Goal: Information Seeking & Learning: Find specific fact

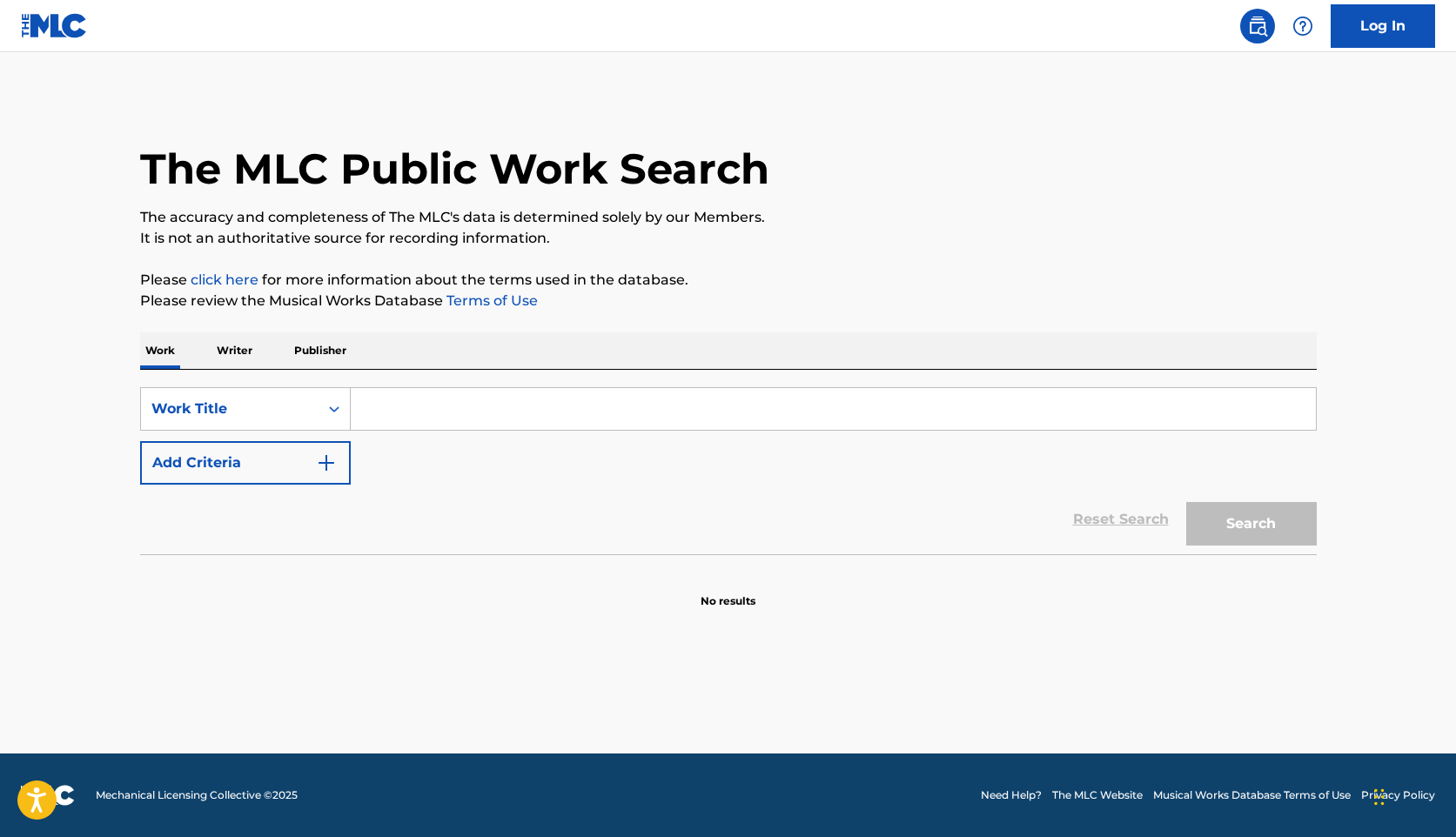
click at [238, 353] on p "Writer" at bounding box center [234, 350] width 46 height 37
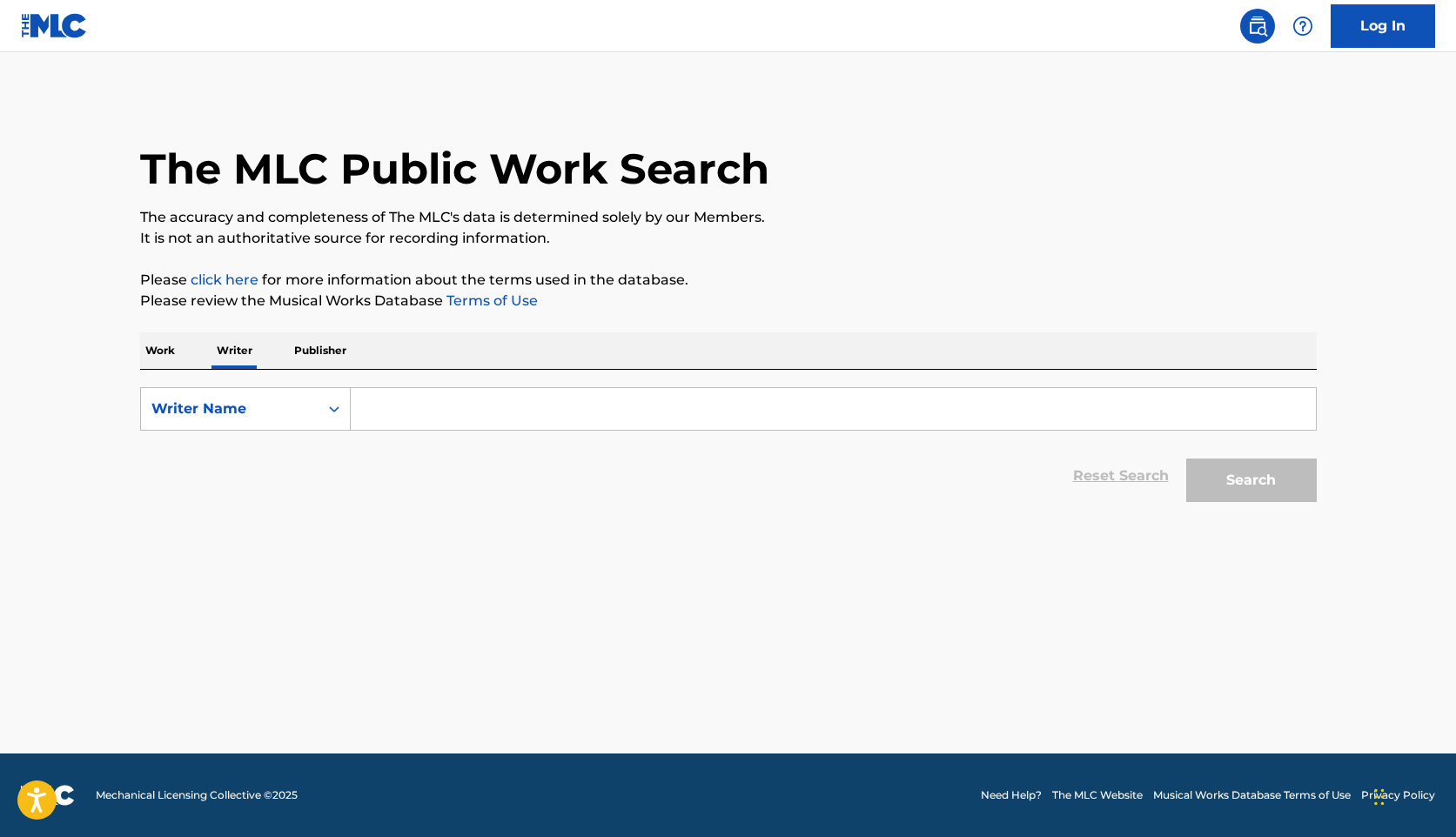
click at [398, 409] on input "Search Form" at bounding box center [833, 409] width 965 height 42
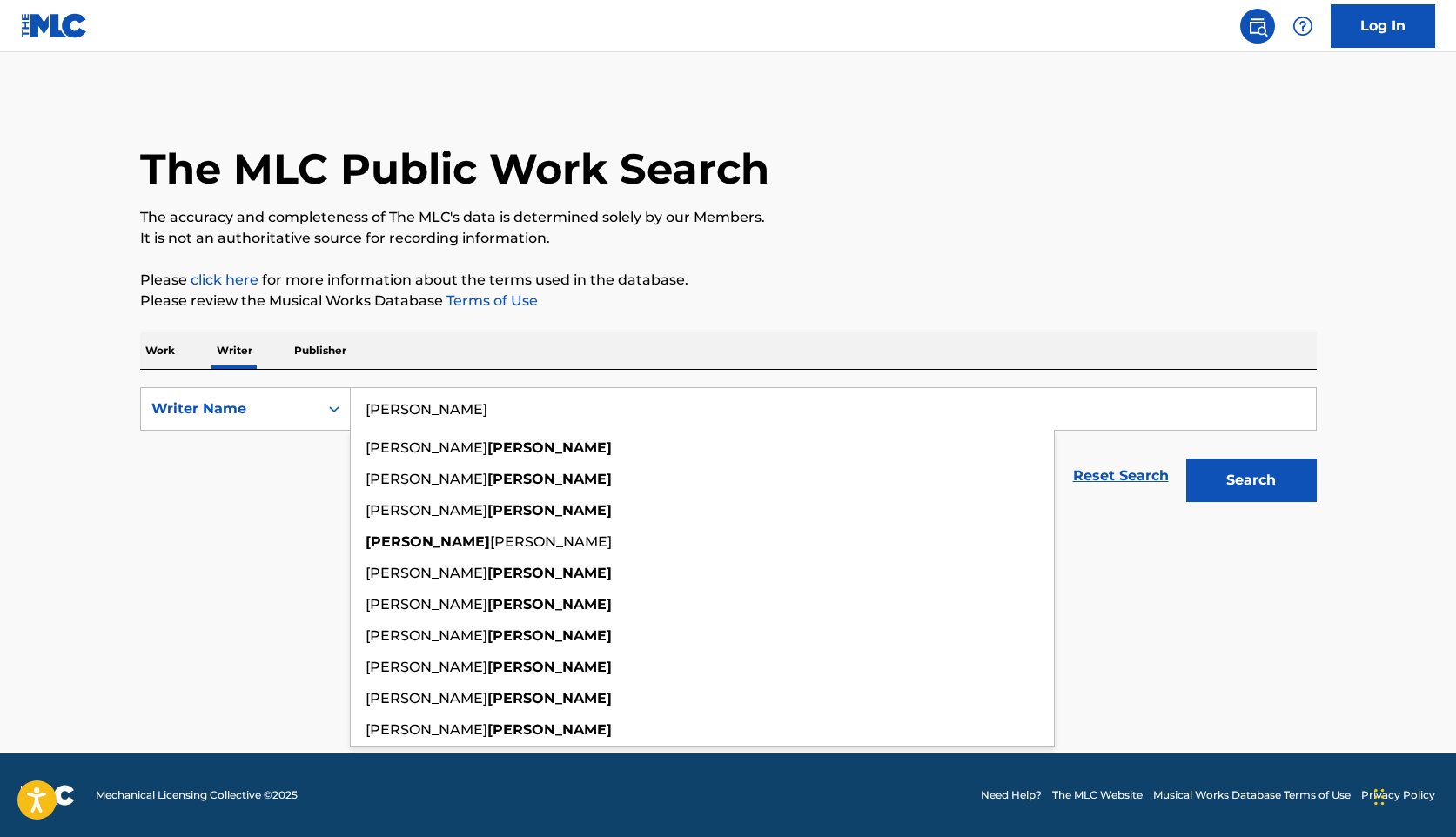
click at [361, 410] on input "[PERSON_NAME]" at bounding box center [833, 409] width 965 height 42
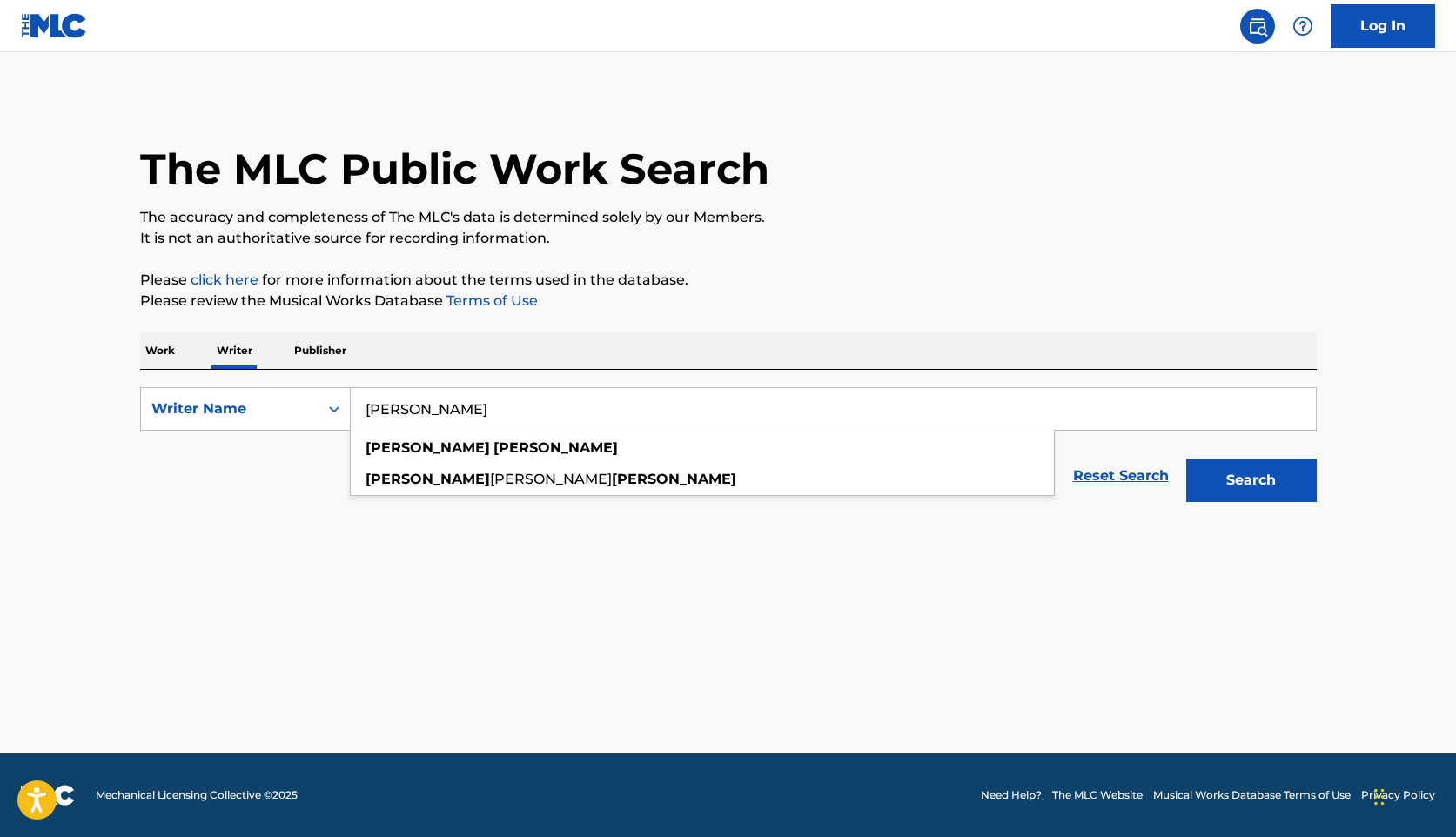
type input "[PERSON_NAME]"
click at [1186, 458] on button "Search" at bounding box center [1251, 480] width 131 height 44
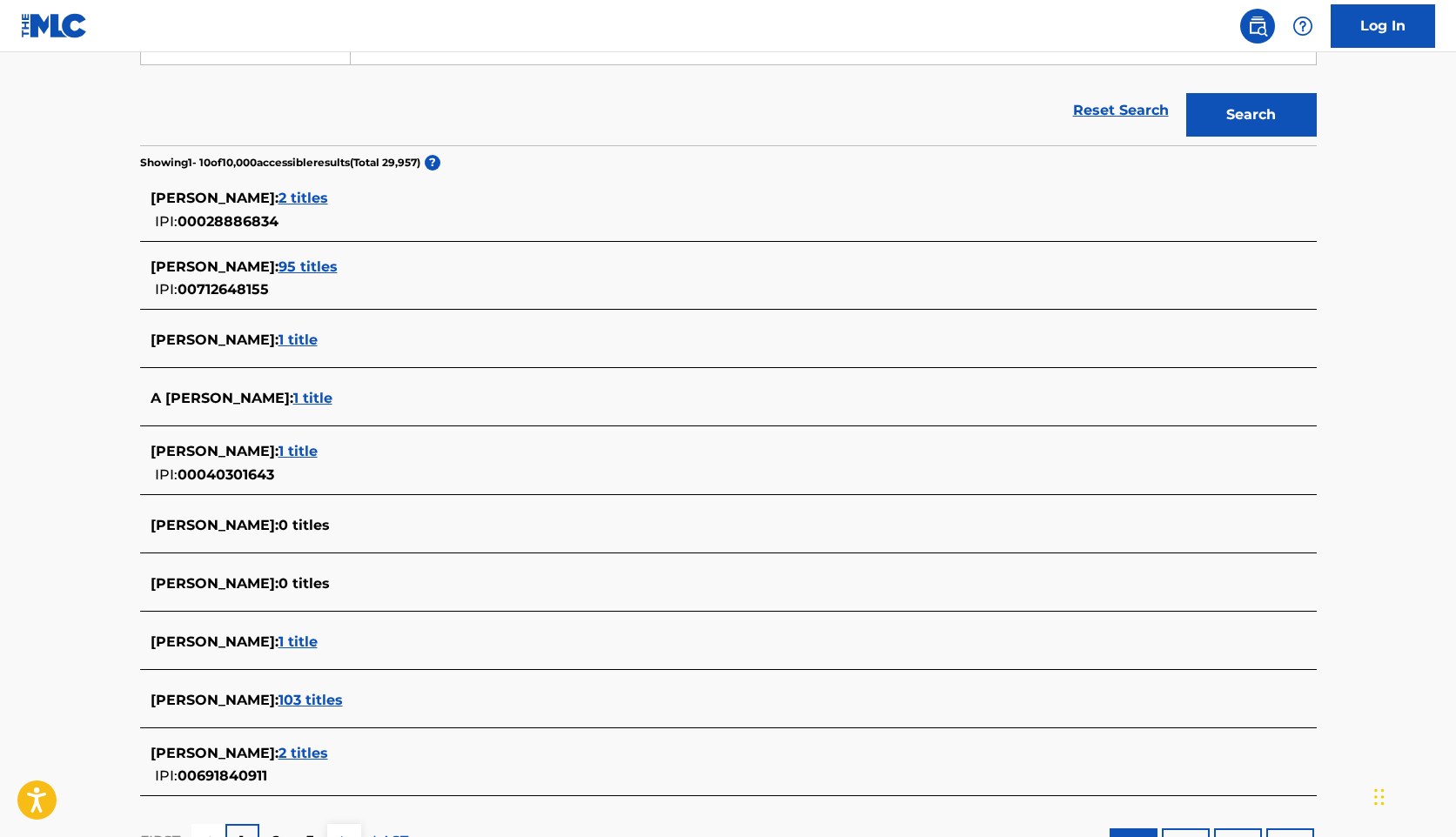
scroll to position [392, 0]
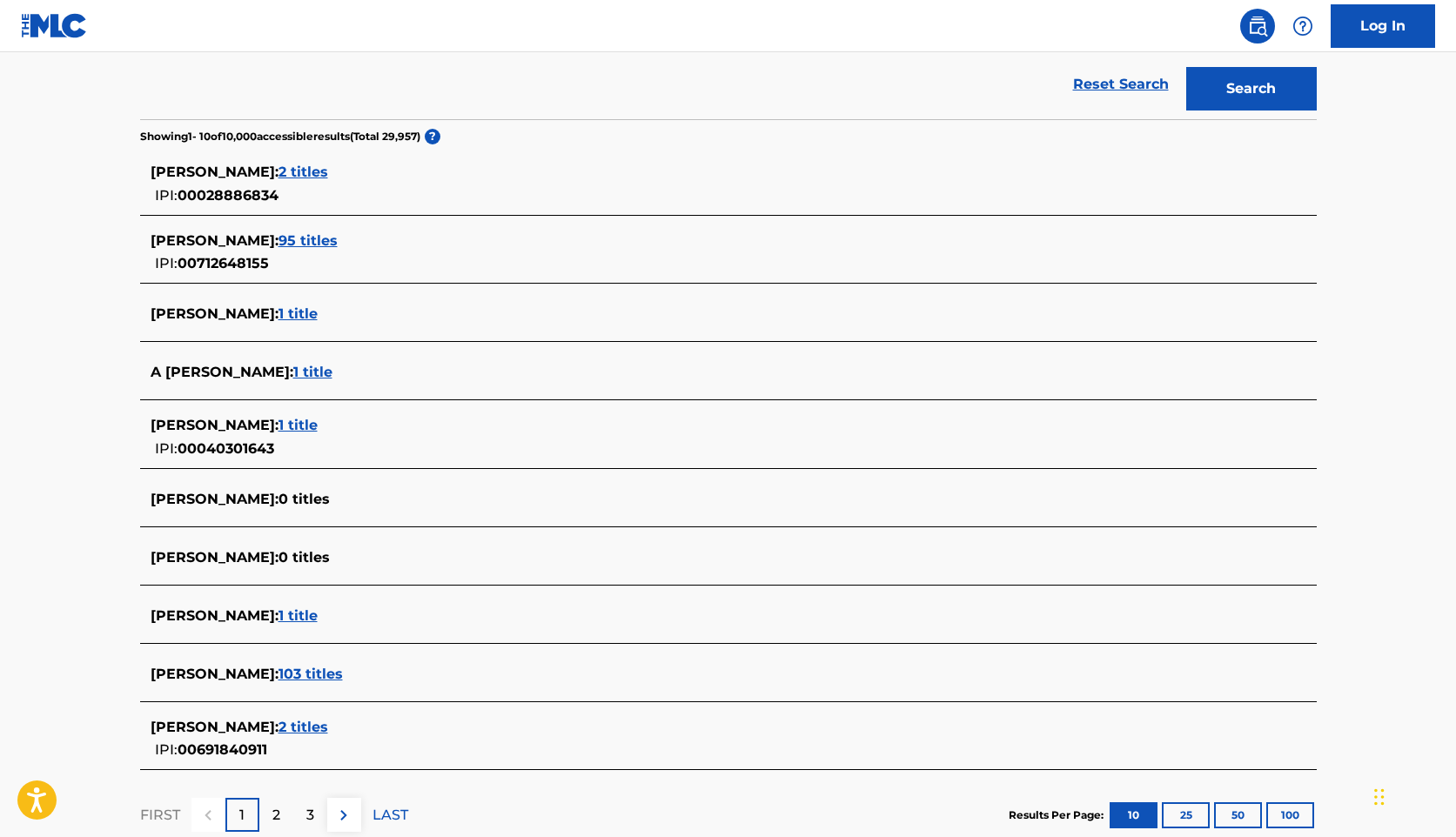
click at [307, 671] on span "103 titles" at bounding box center [311, 674] width 65 height 16
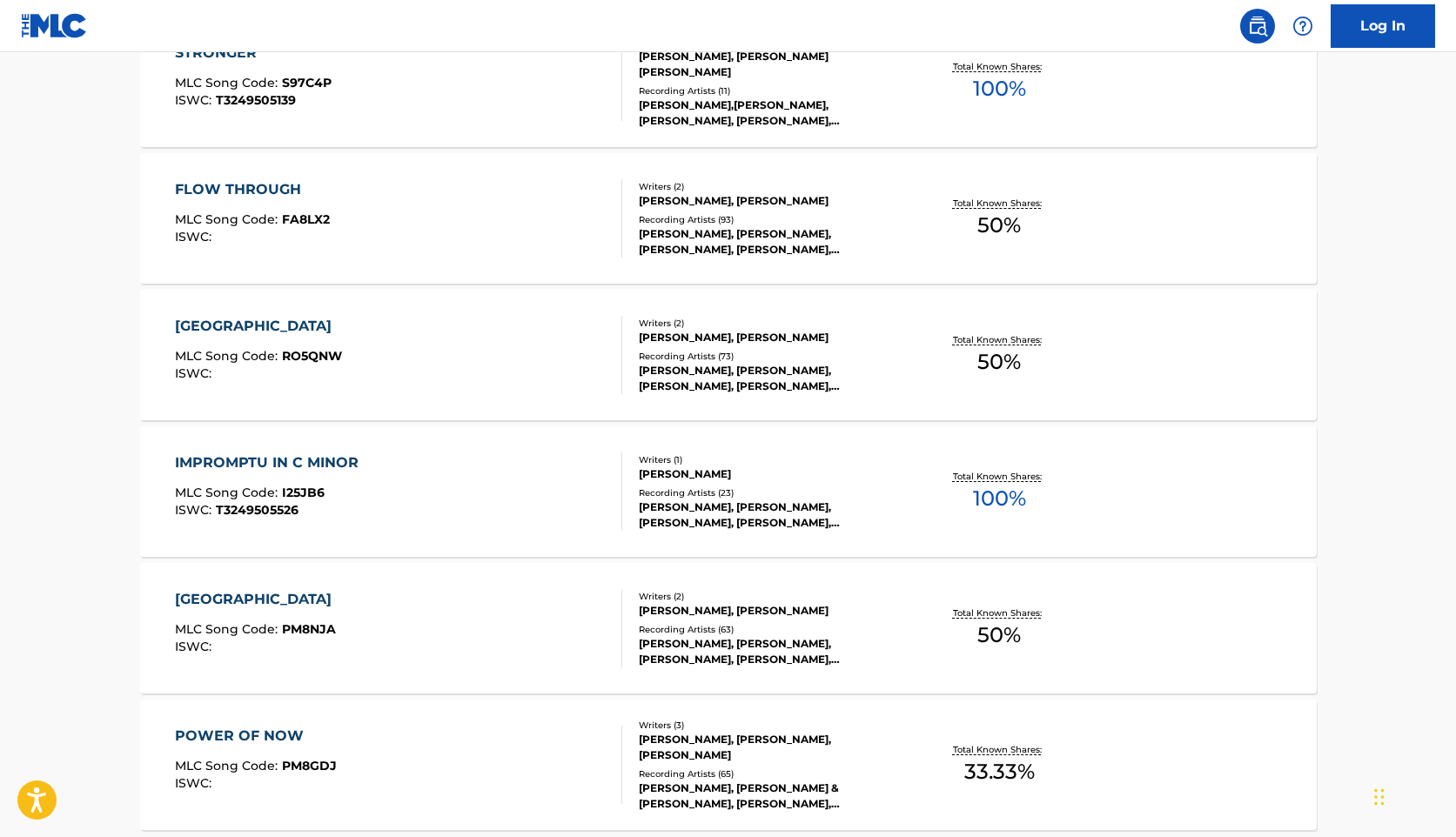
scroll to position [1123, 0]
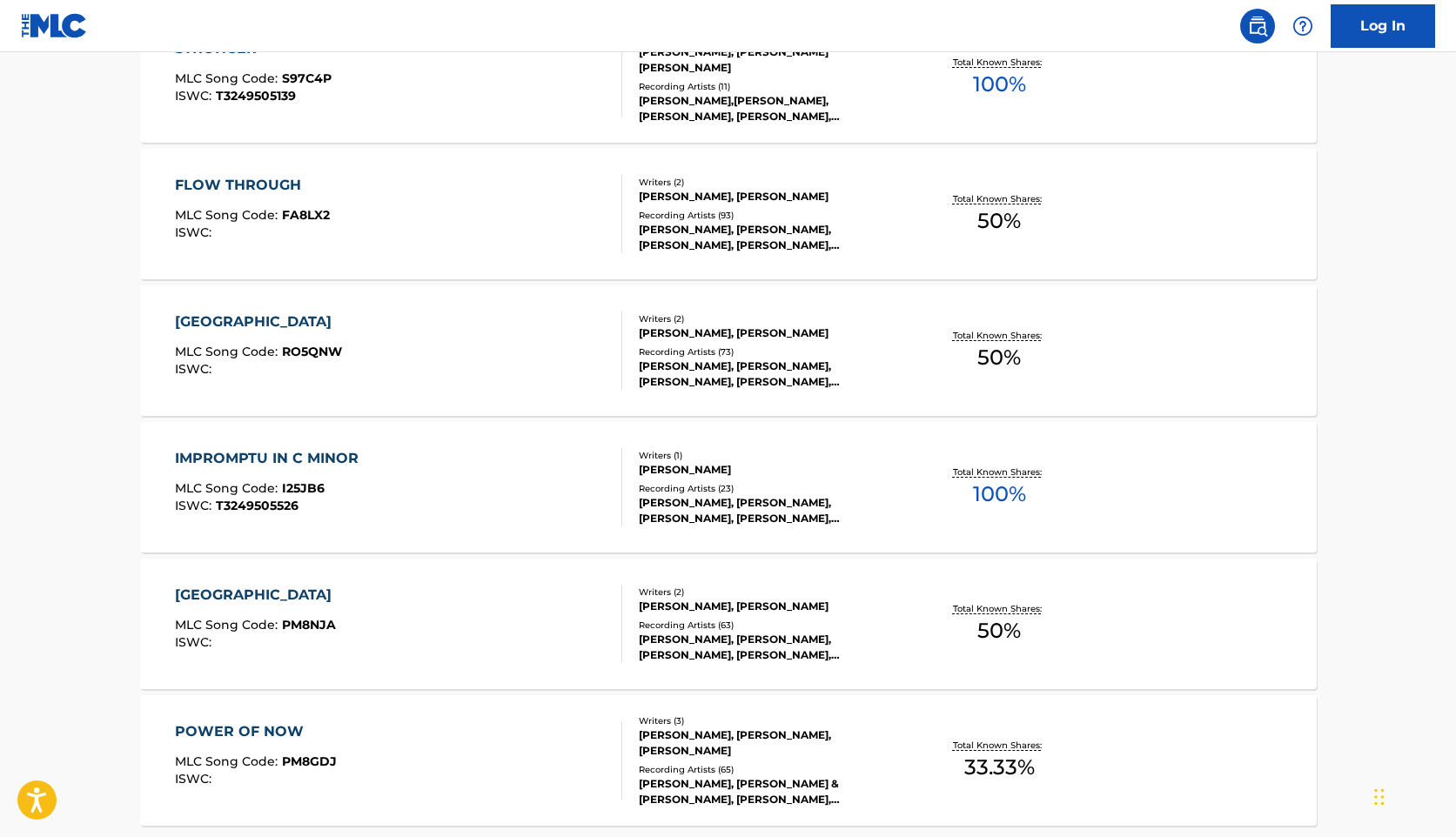
click at [990, 577] on div "PEBBLE BEACH MLC Song Code : PM8NJA ISWC : Writers ( 2 ) [PERSON_NAME], [PERSON…" at bounding box center [728, 624] width 1176 height 131
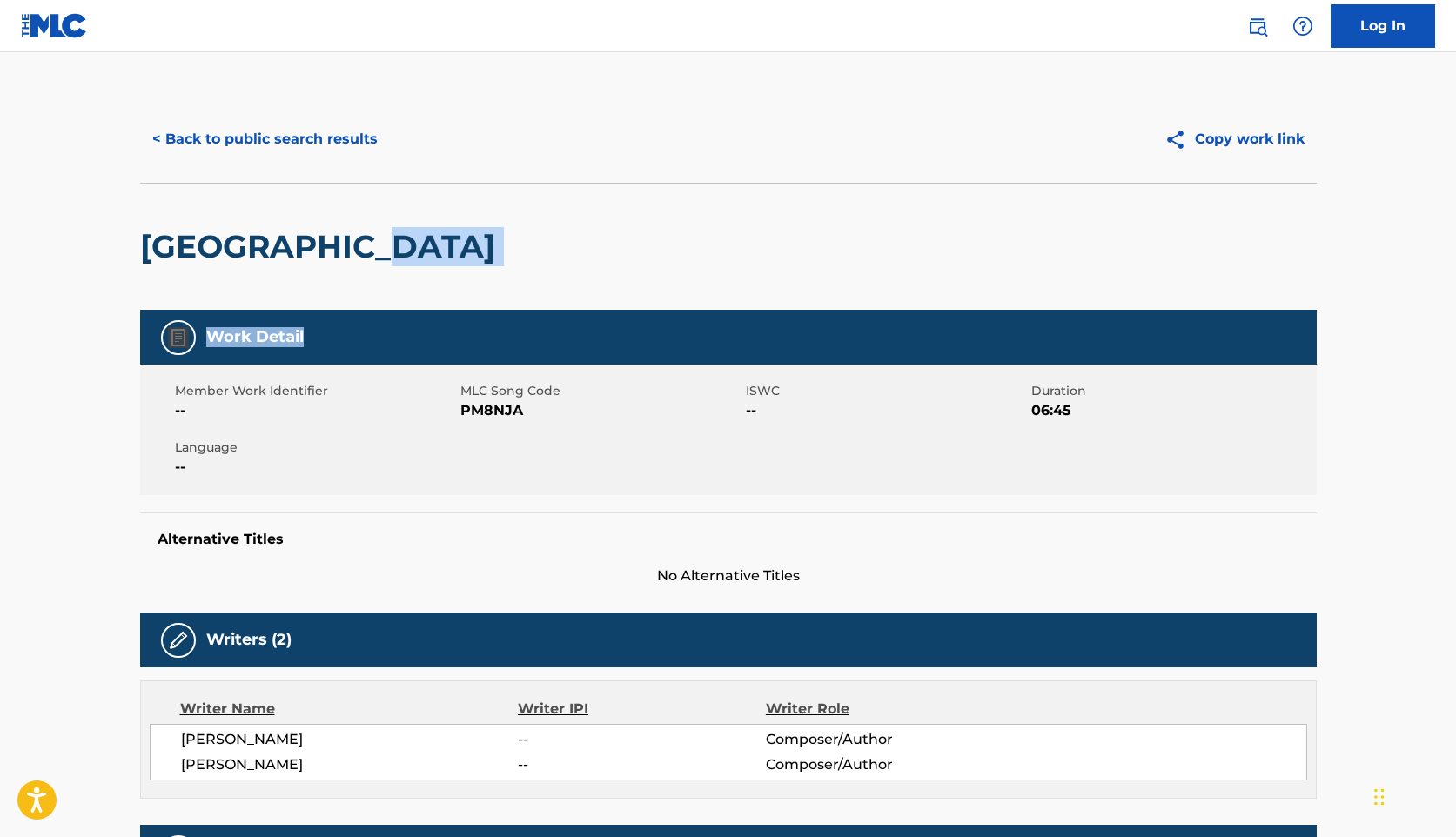
drag, startPoint x: 1461, startPoint y: 281, endPoint x: 1461, endPoint y: 345, distance: 64.0
click at [1455, 345] on html "Accessibility Screen-Reader Guide, Feedback, and Issue Reporting | New window L…" at bounding box center [728, 418] width 1456 height 837
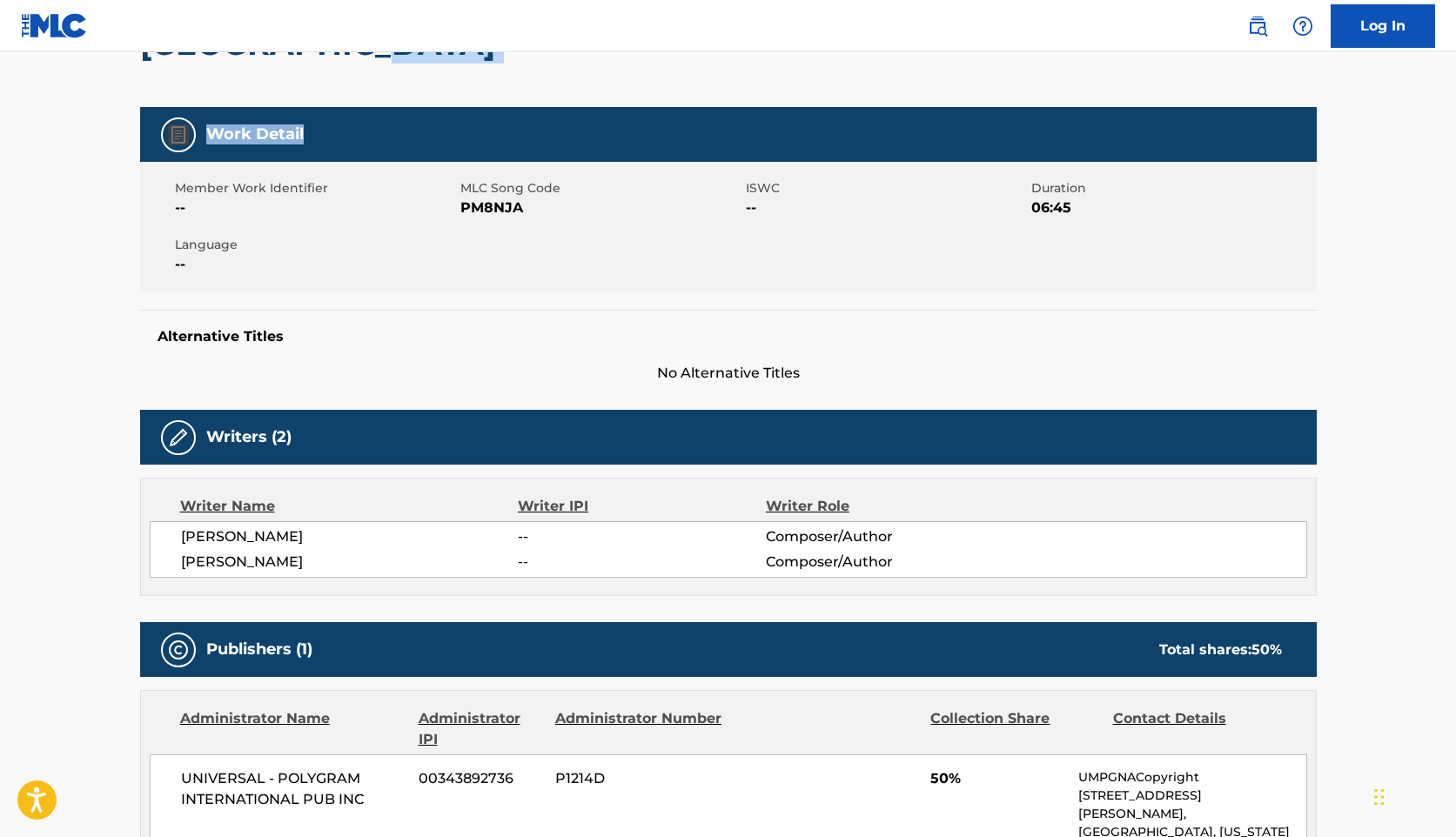
scroll to position [147, 0]
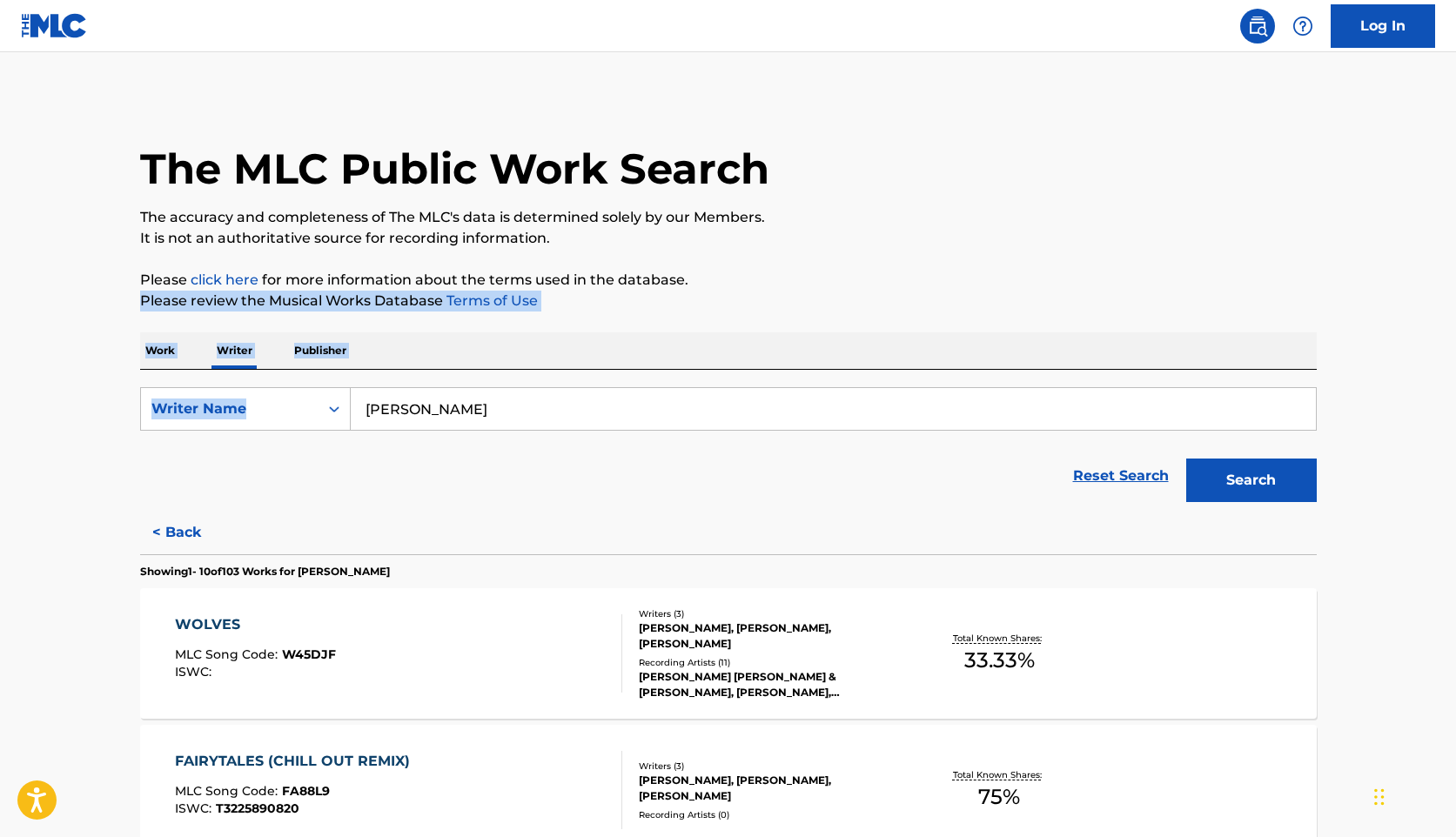
drag, startPoint x: 1452, startPoint y: 287, endPoint x: 1451, endPoint y: 384, distance: 97.0
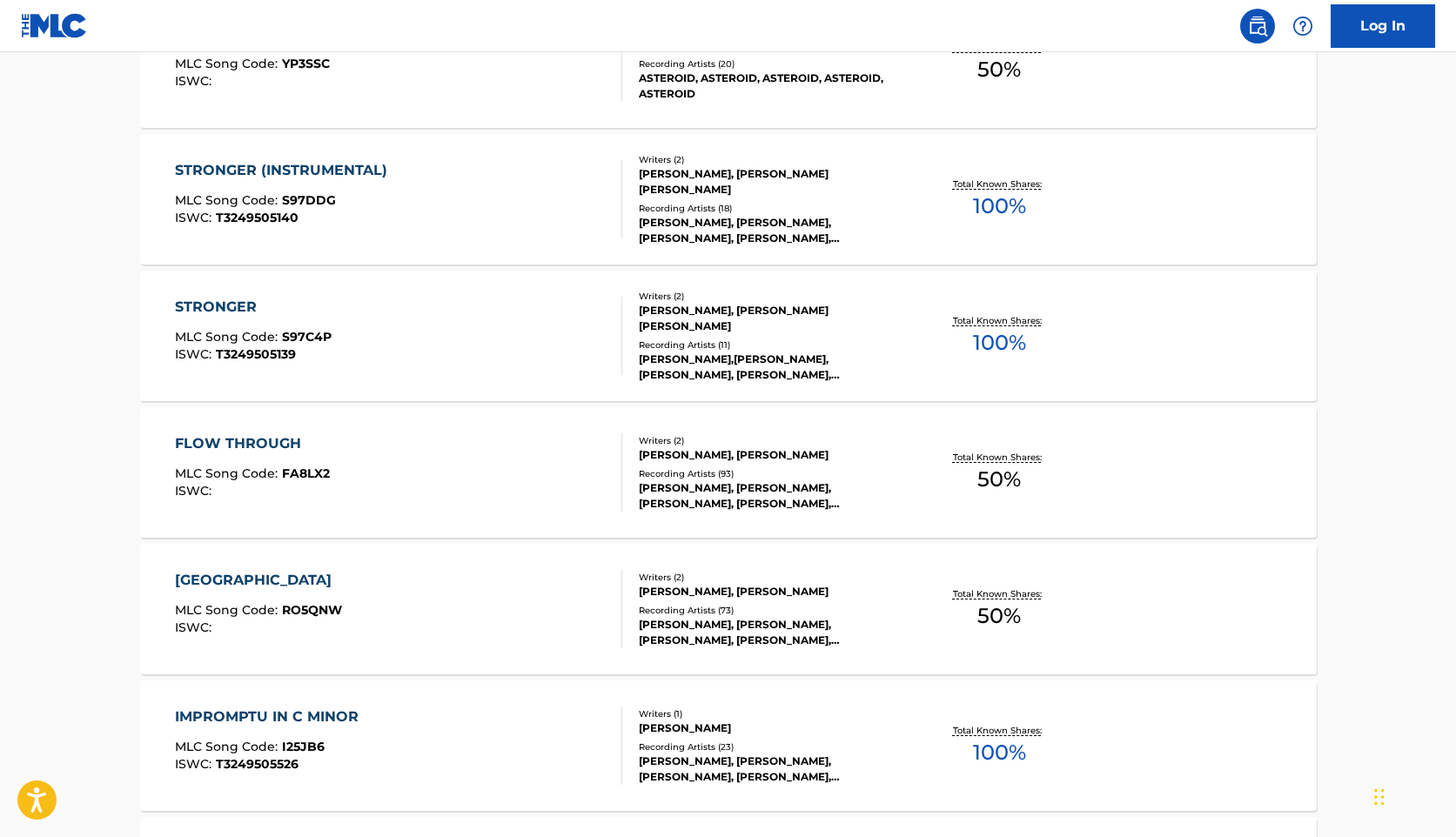
scroll to position [947, 0]
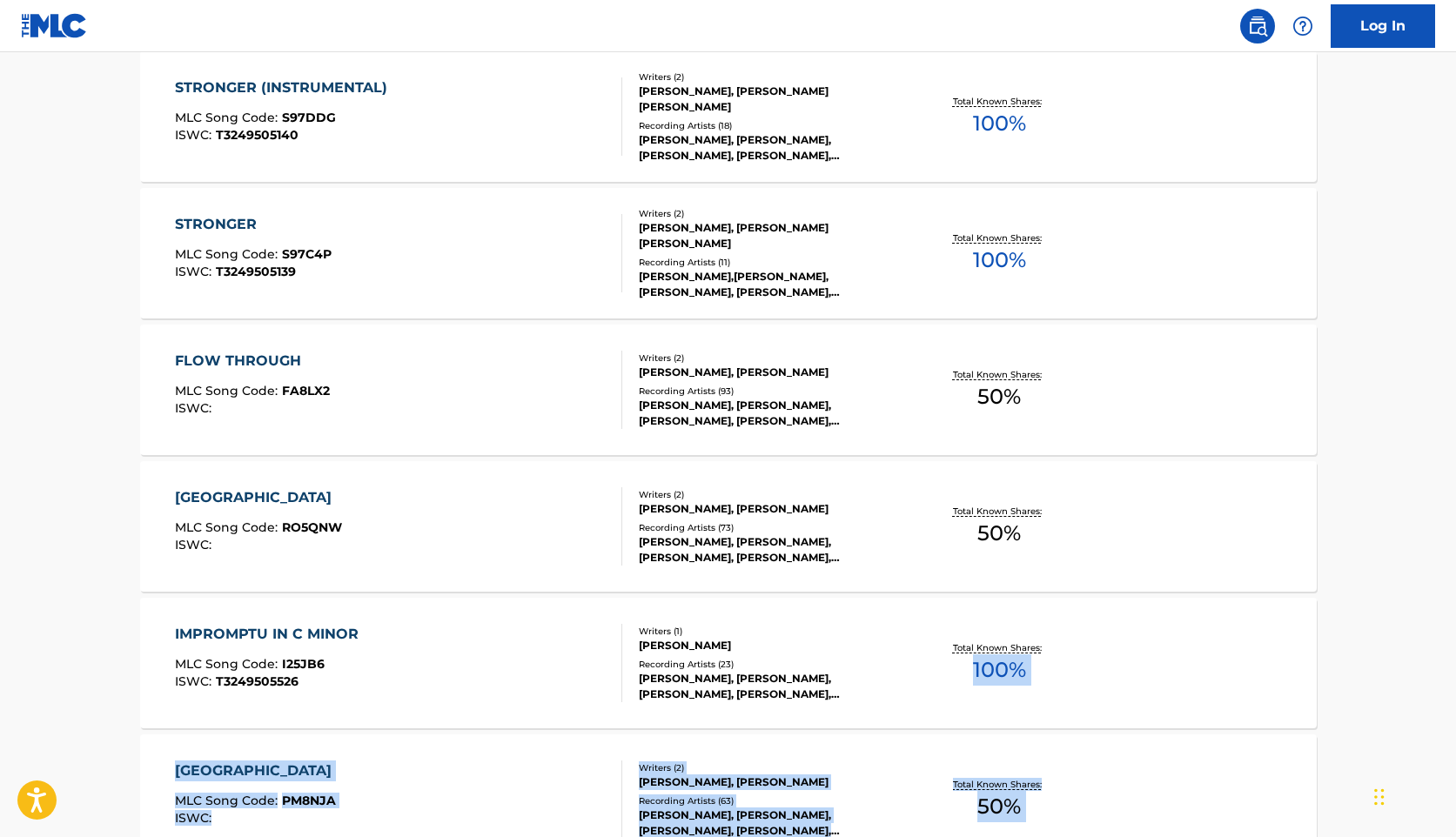
drag, startPoint x: 1458, startPoint y: 311, endPoint x: 1441, endPoint y: 756, distance: 445.3
click at [68, 23] on div "Log In The MLC Public Work Search The accuracy and completeness of The MLC's da…" at bounding box center [728, 119] width 1456 height 2131
click at [267, 357] on div "FLOW THROUGH" at bounding box center [251, 362] width 155 height 21
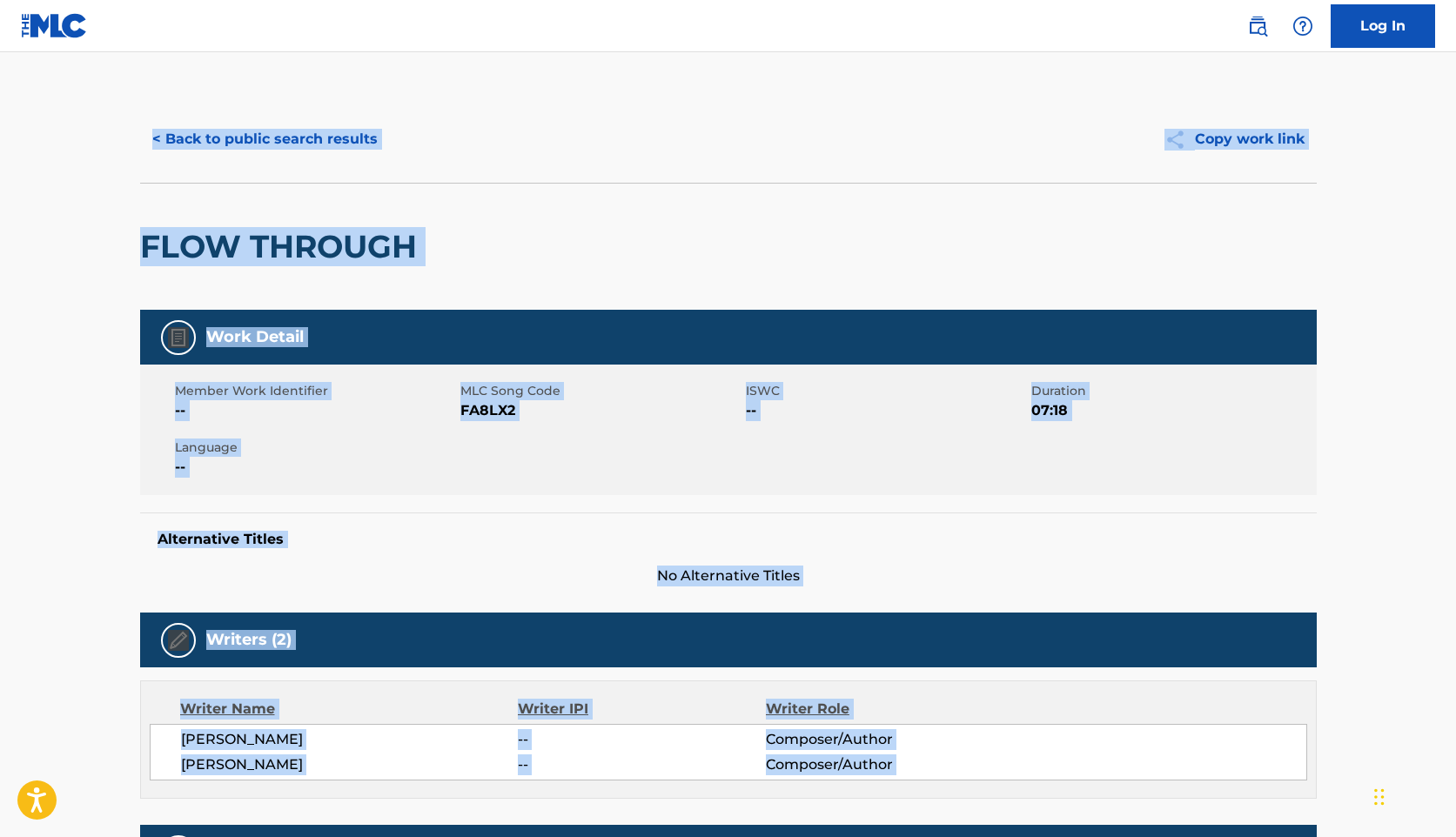
click at [424, 529] on div "Alternative Titles No Alternative Titles" at bounding box center [728, 549] width 1176 height 74
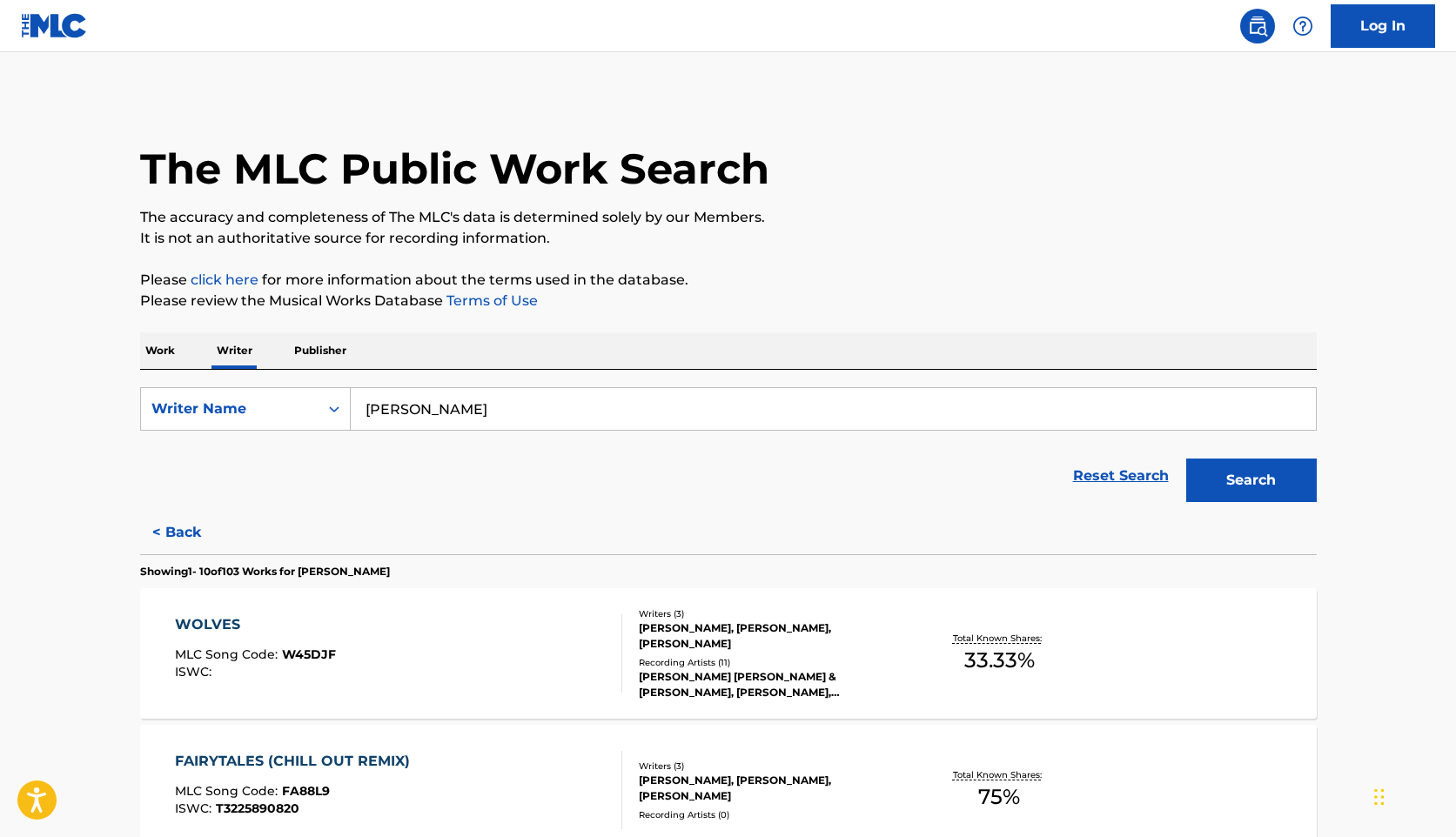
drag, startPoint x: 475, startPoint y: 411, endPoint x: 353, endPoint y: 409, distance: 122.0
click at [353, 409] on input "[PERSON_NAME]" at bounding box center [833, 409] width 965 height 42
click at [153, 351] on p "Work" at bounding box center [160, 350] width 40 height 37
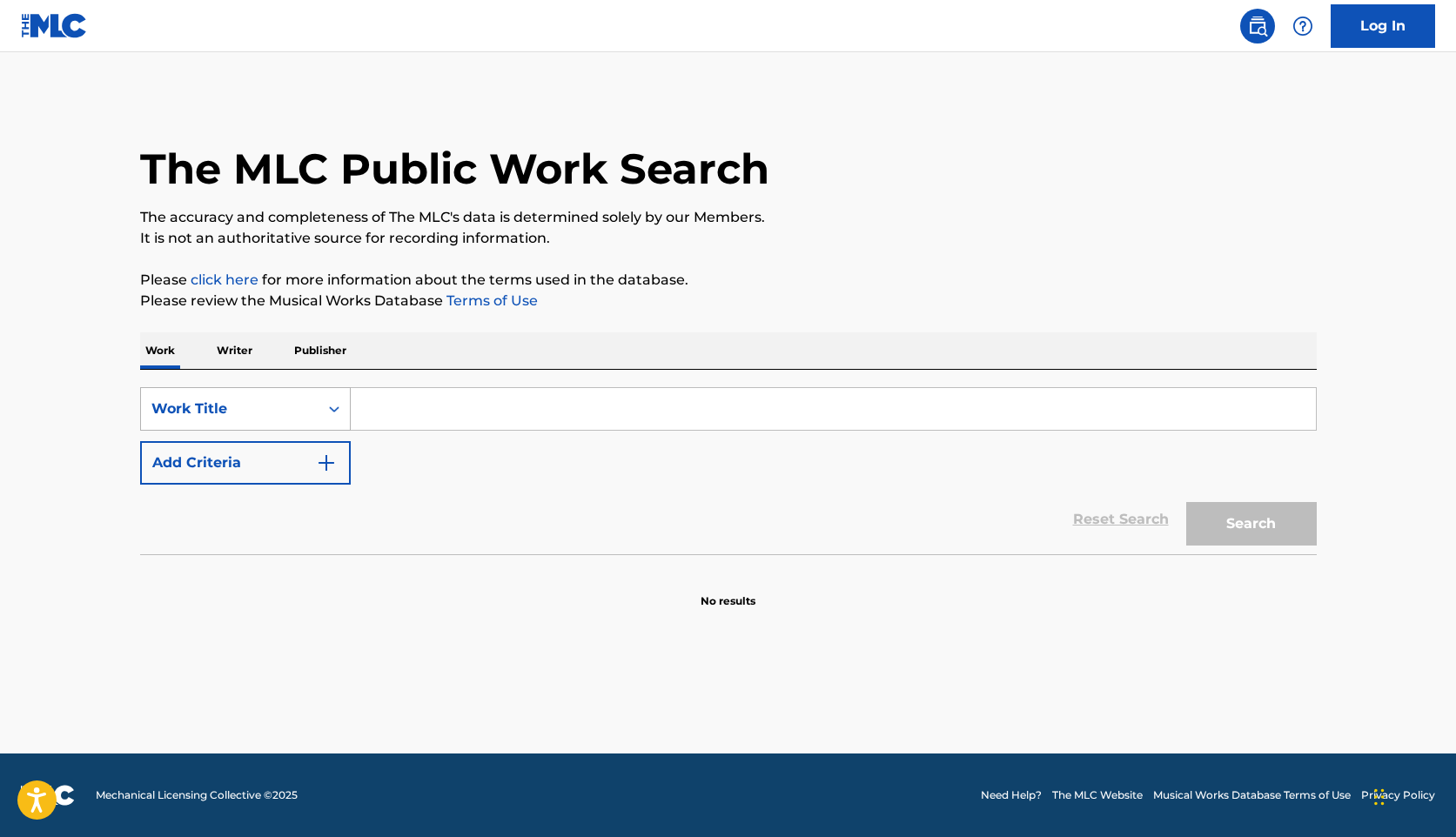
click at [336, 415] on icon "Search Form" at bounding box center [334, 409] width 17 height 17
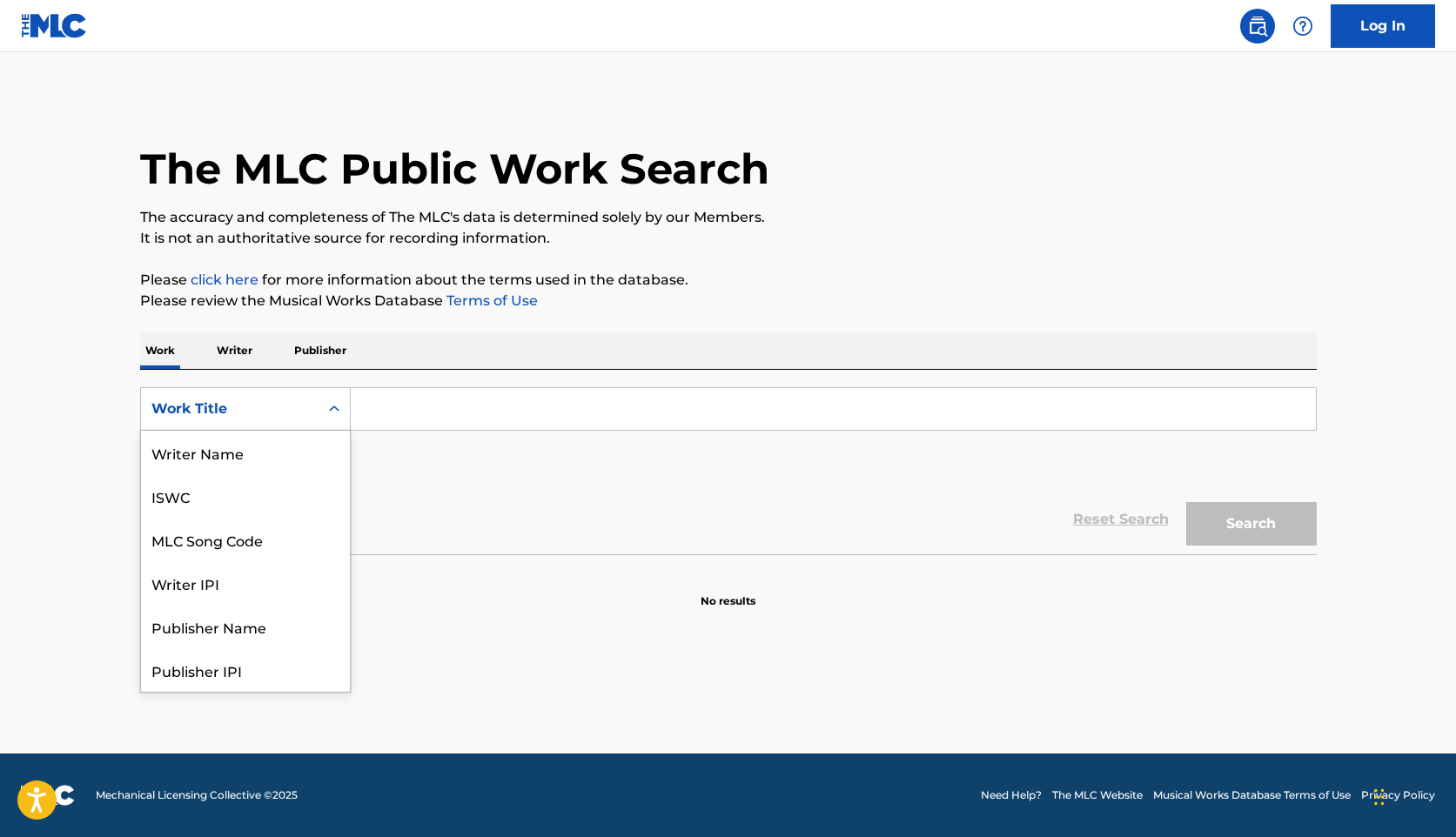
scroll to position [87, 0]
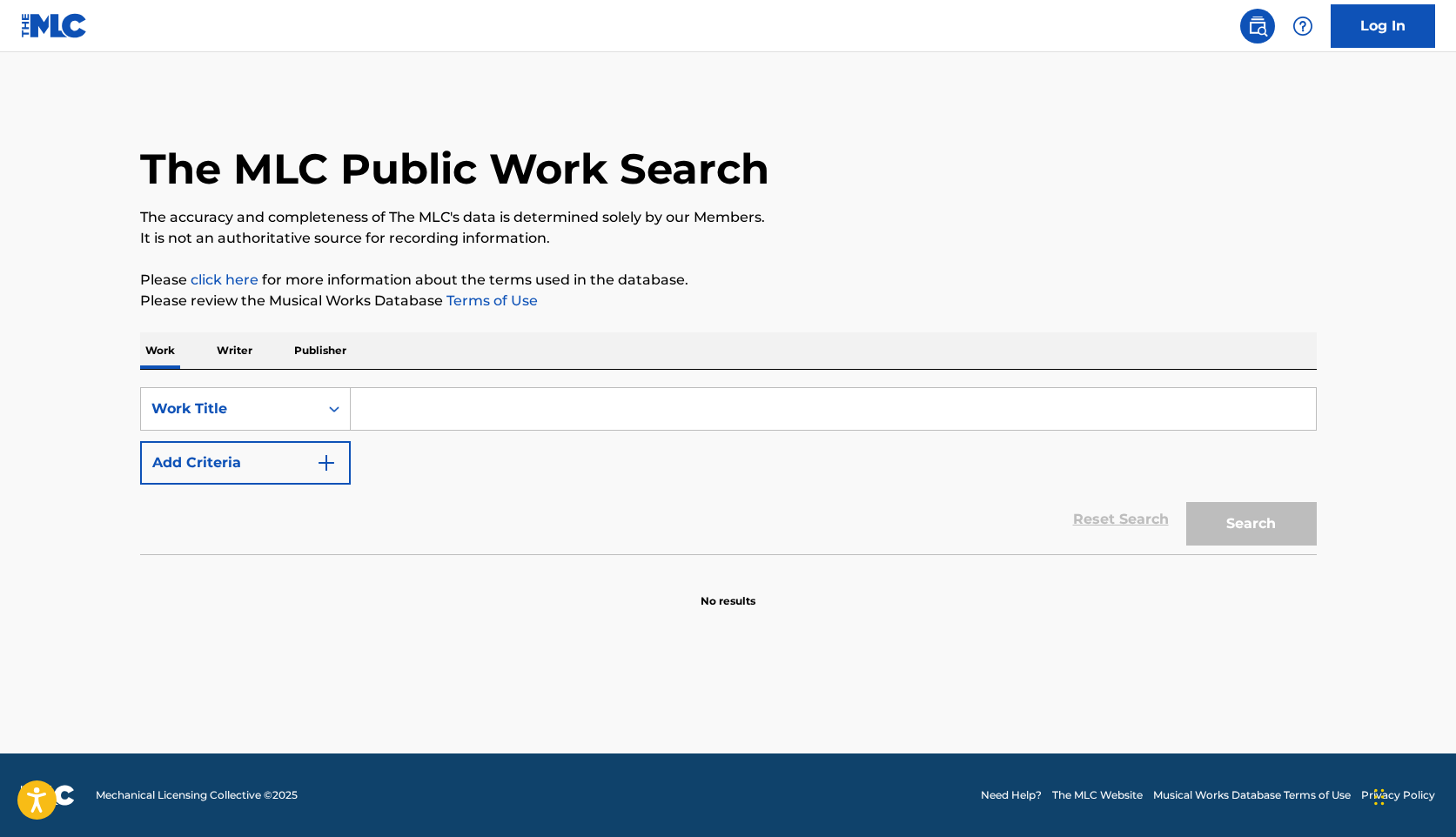
click at [333, 408] on icon "Search Form" at bounding box center [334, 409] width 17 height 17
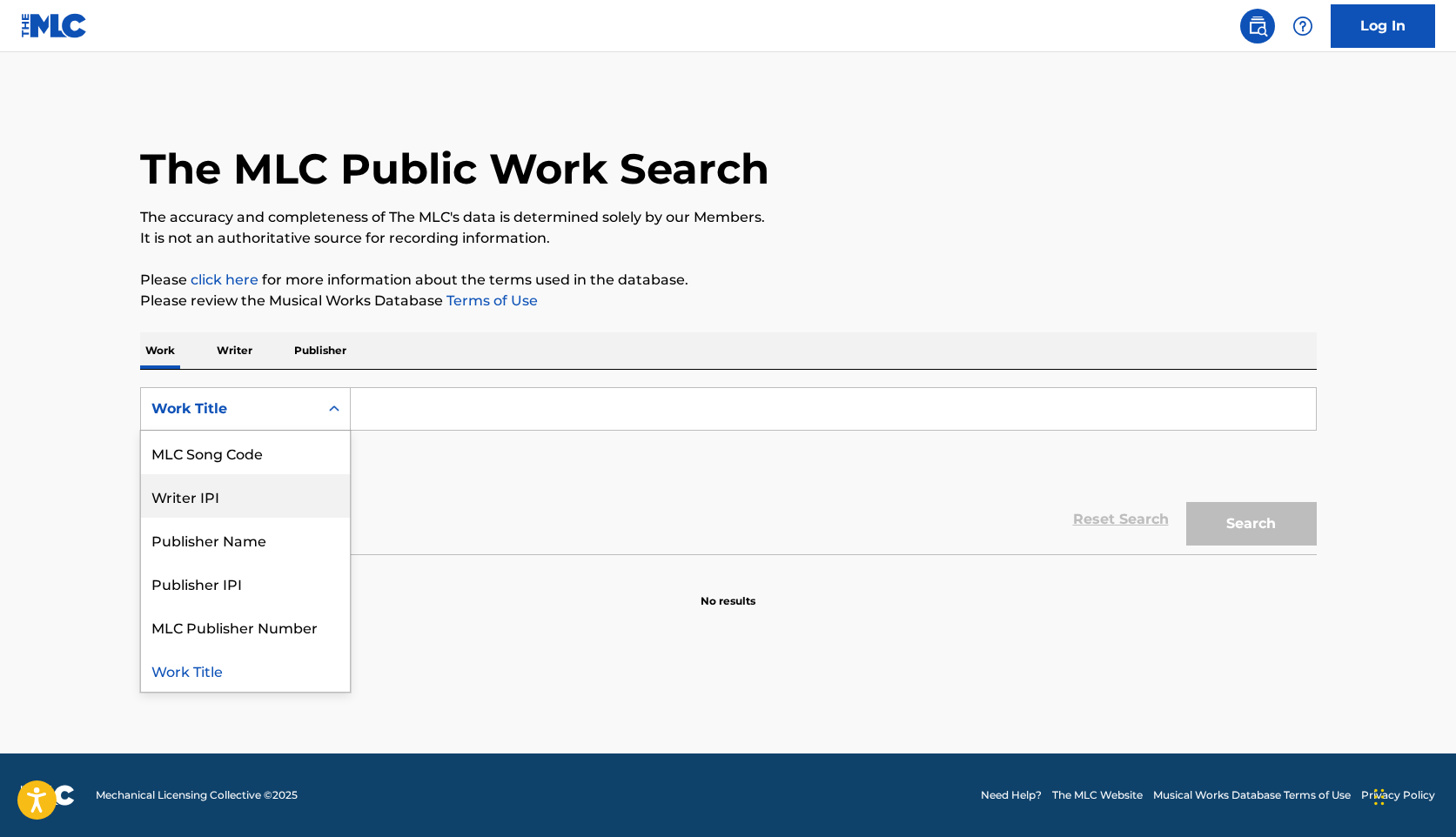
click at [310, 501] on div "Writer IPI" at bounding box center [246, 496] width 209 height 44
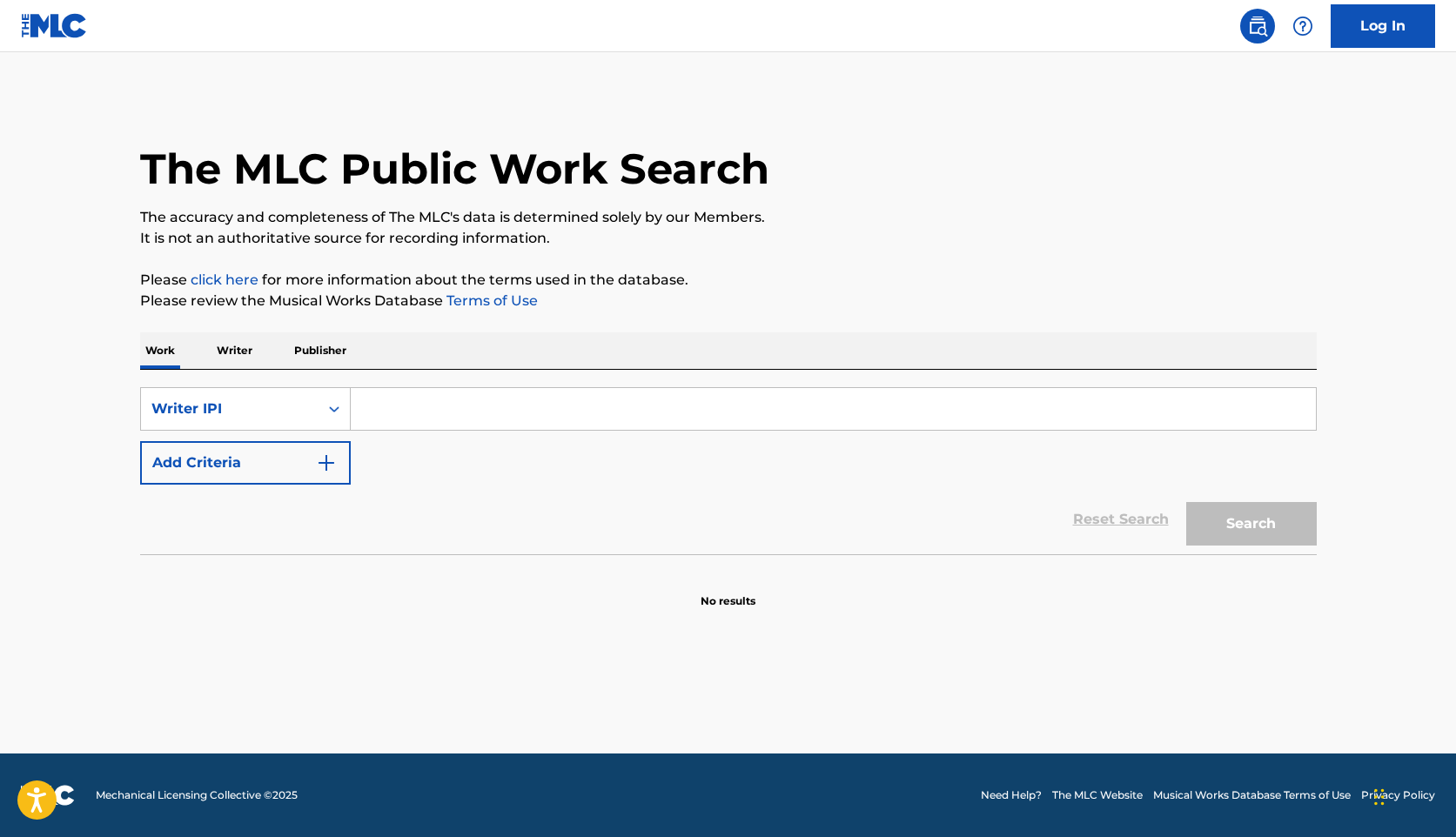
click at [399, 412] on input "Search Form" at bounding box center [833, 409] width 965 height 42
paste input "00466769793"
type input "00466769793"
click at [1262, 527] on button "Search" at bounding box center [1251, 524] width 131 height 44
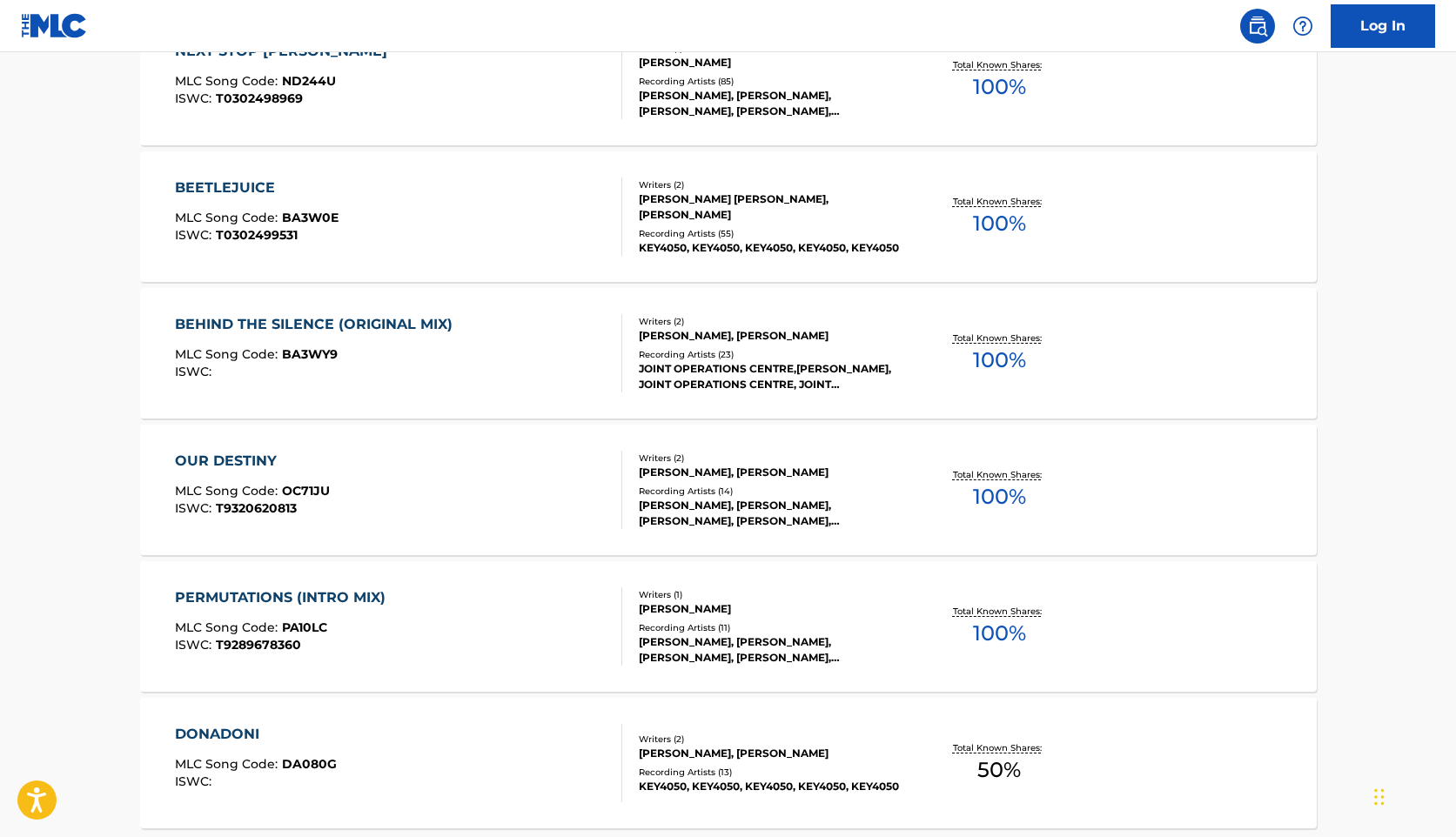
scroll to position [1293, 0]
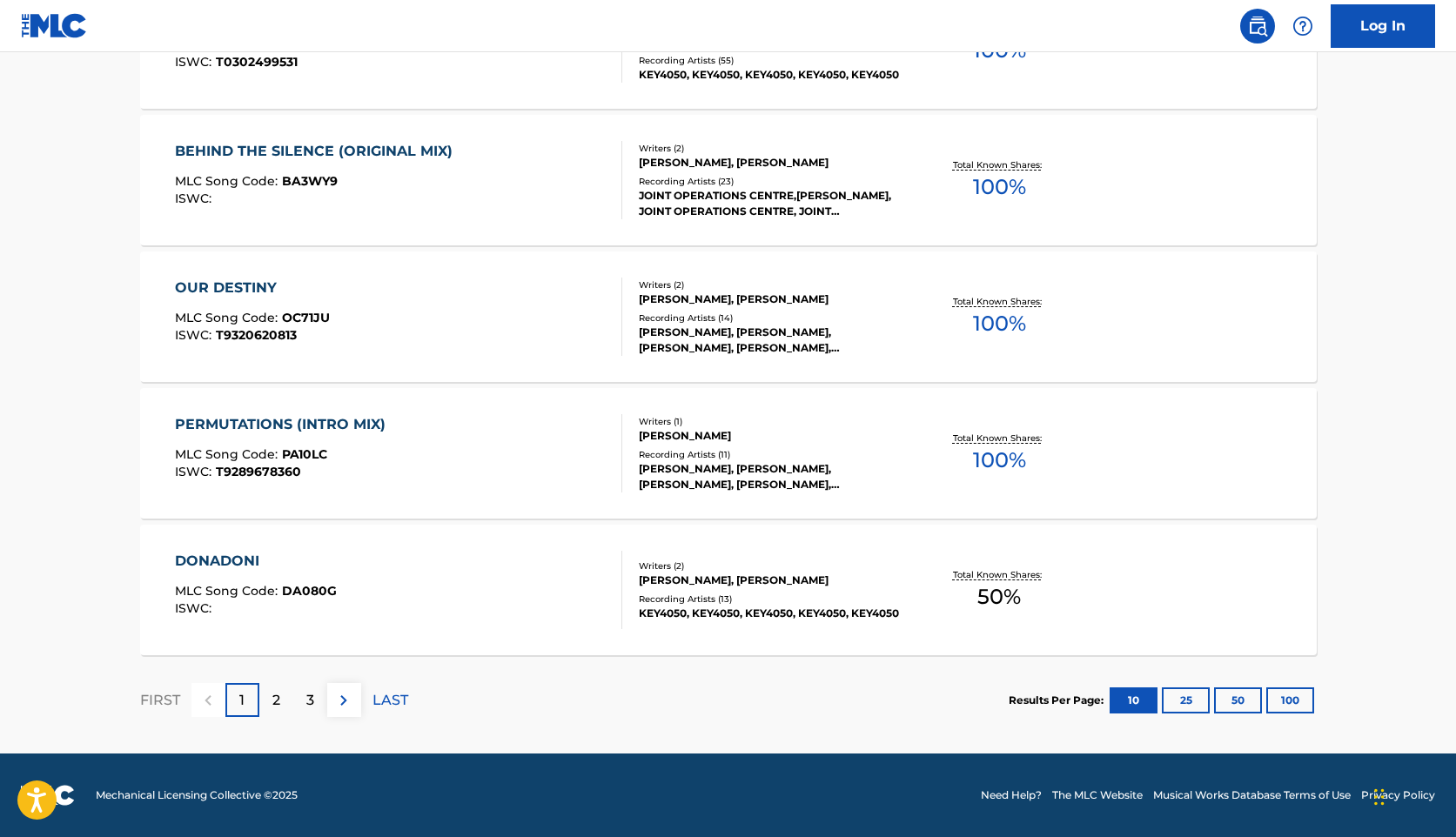
click at [346, 705] on img at bounding box center [343, 700] width 21 height 21
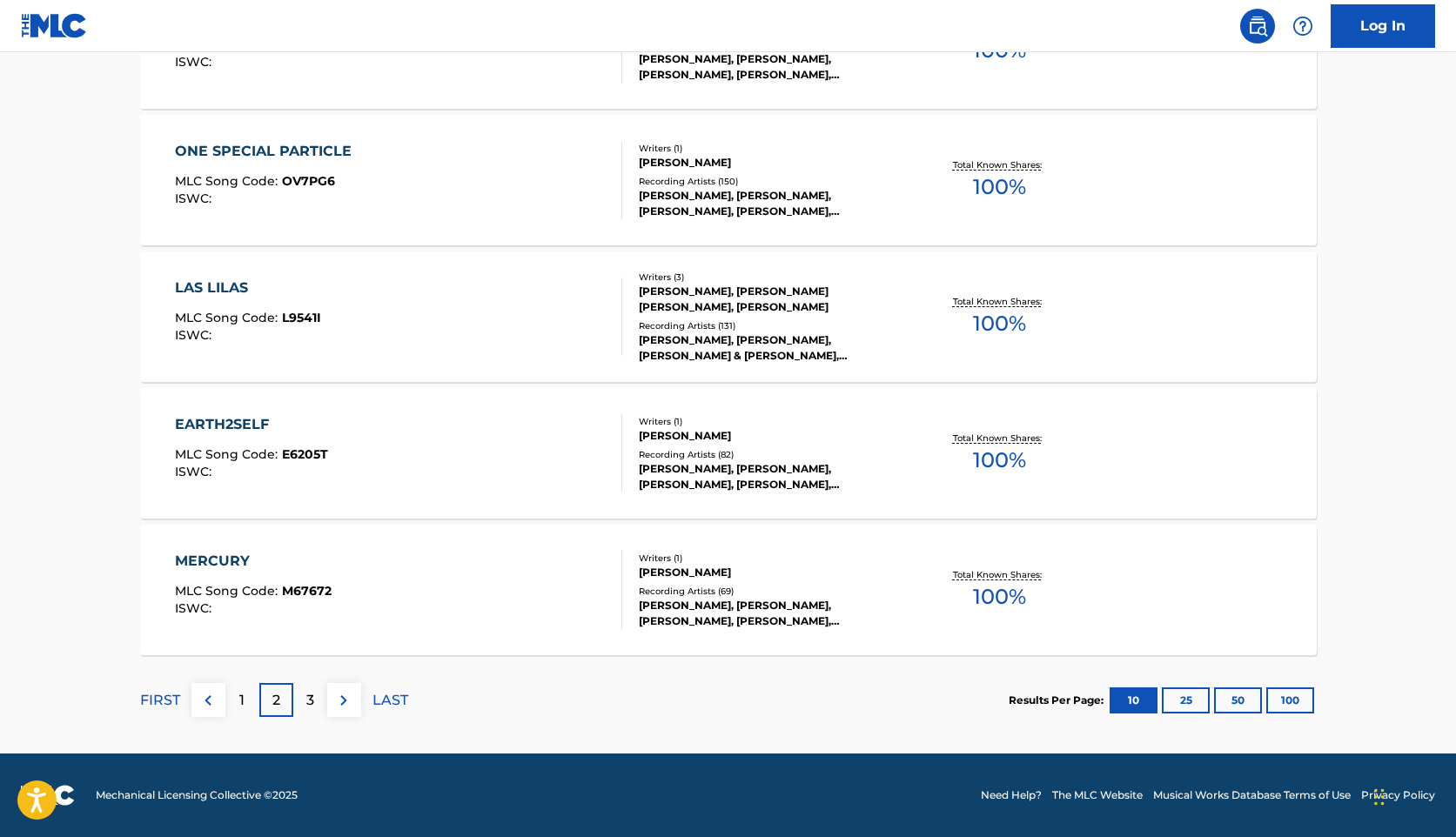
click at [1291, 696] on button "100" at bounding box center [1290, 701] width 47 height 27
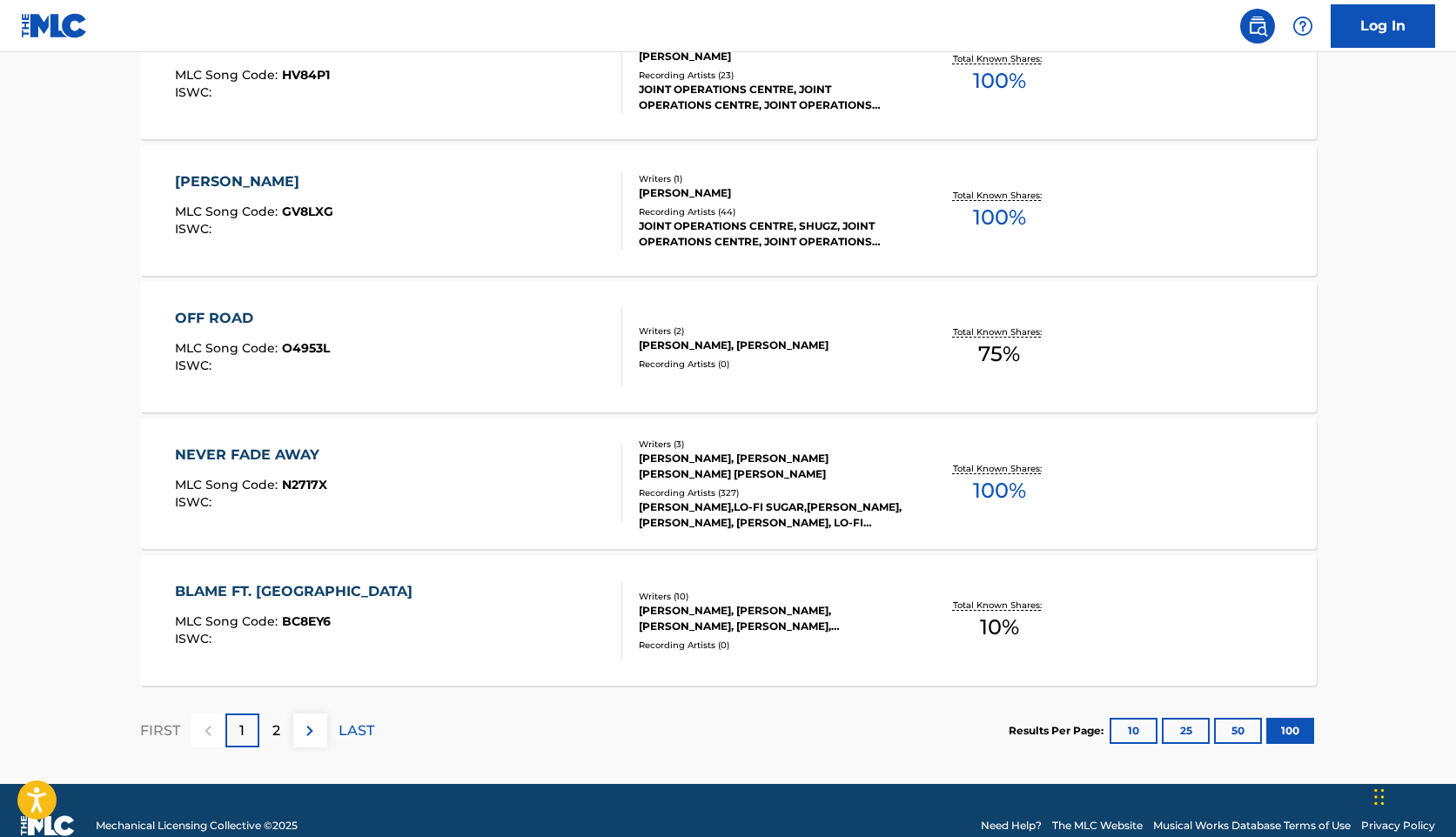
scroll to position [13594, 0]
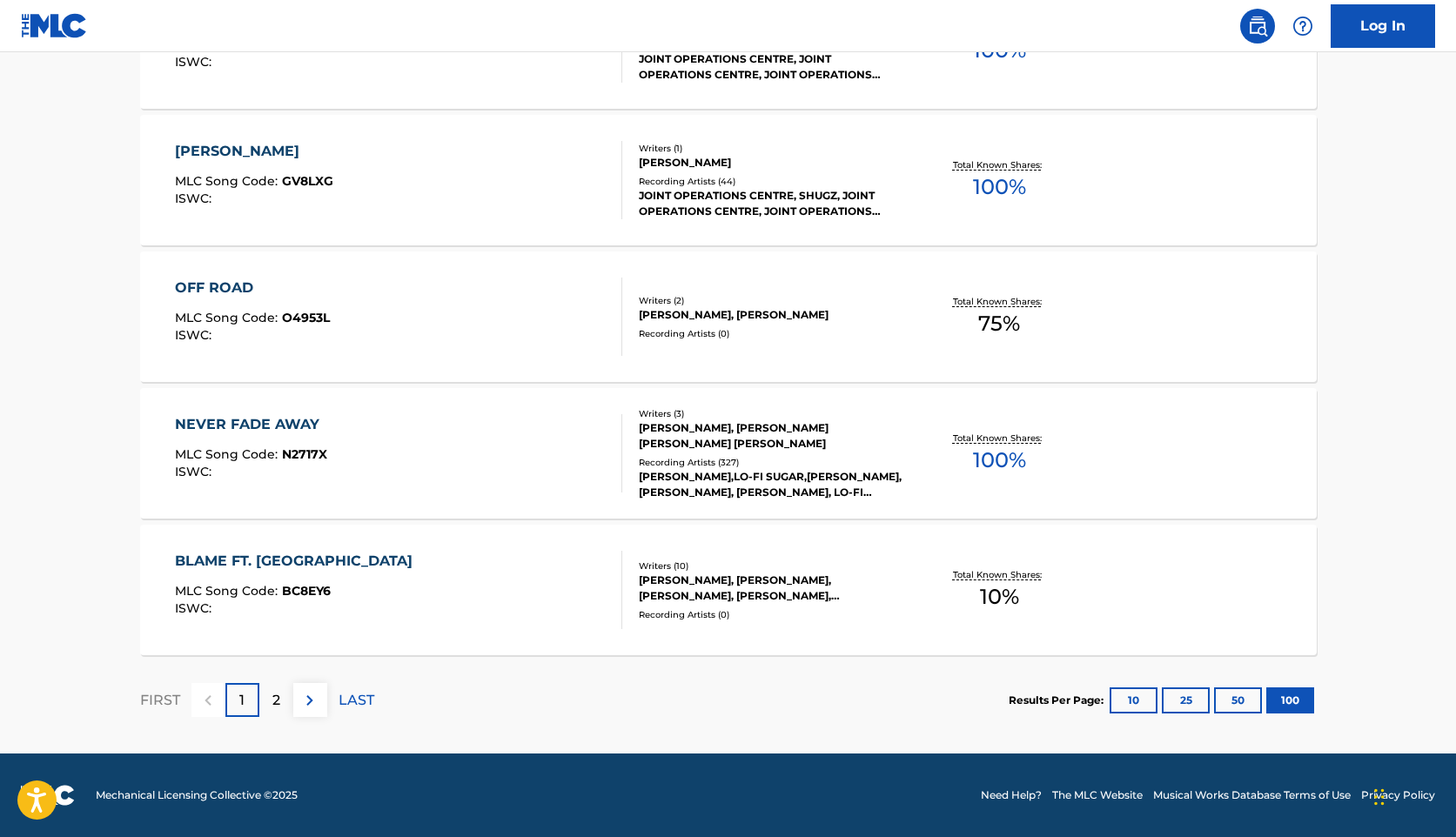
click at [308, 698] on img at bounding box center [310, 700] width 21 height 21
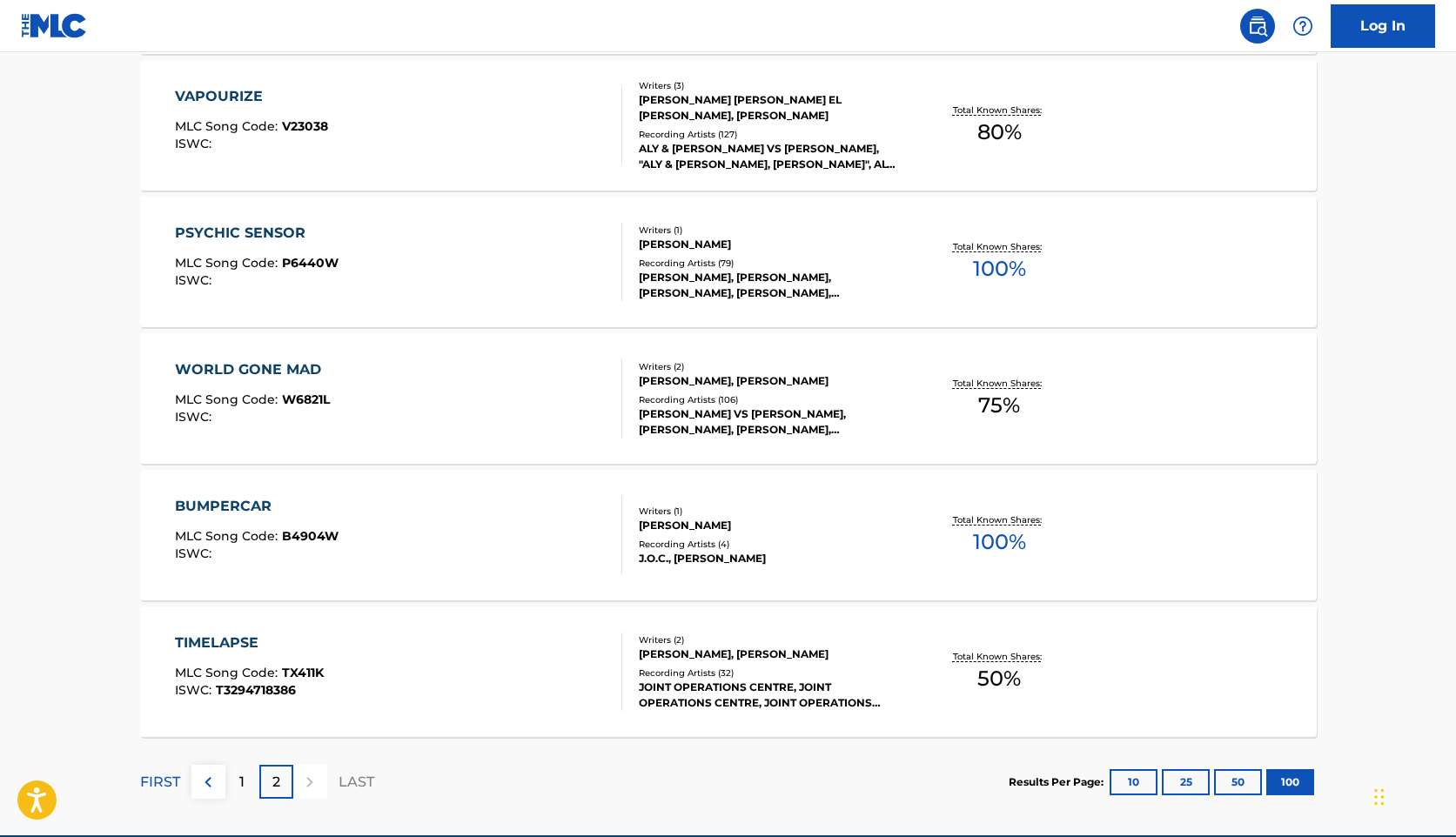
scroll to position [7786, 0]
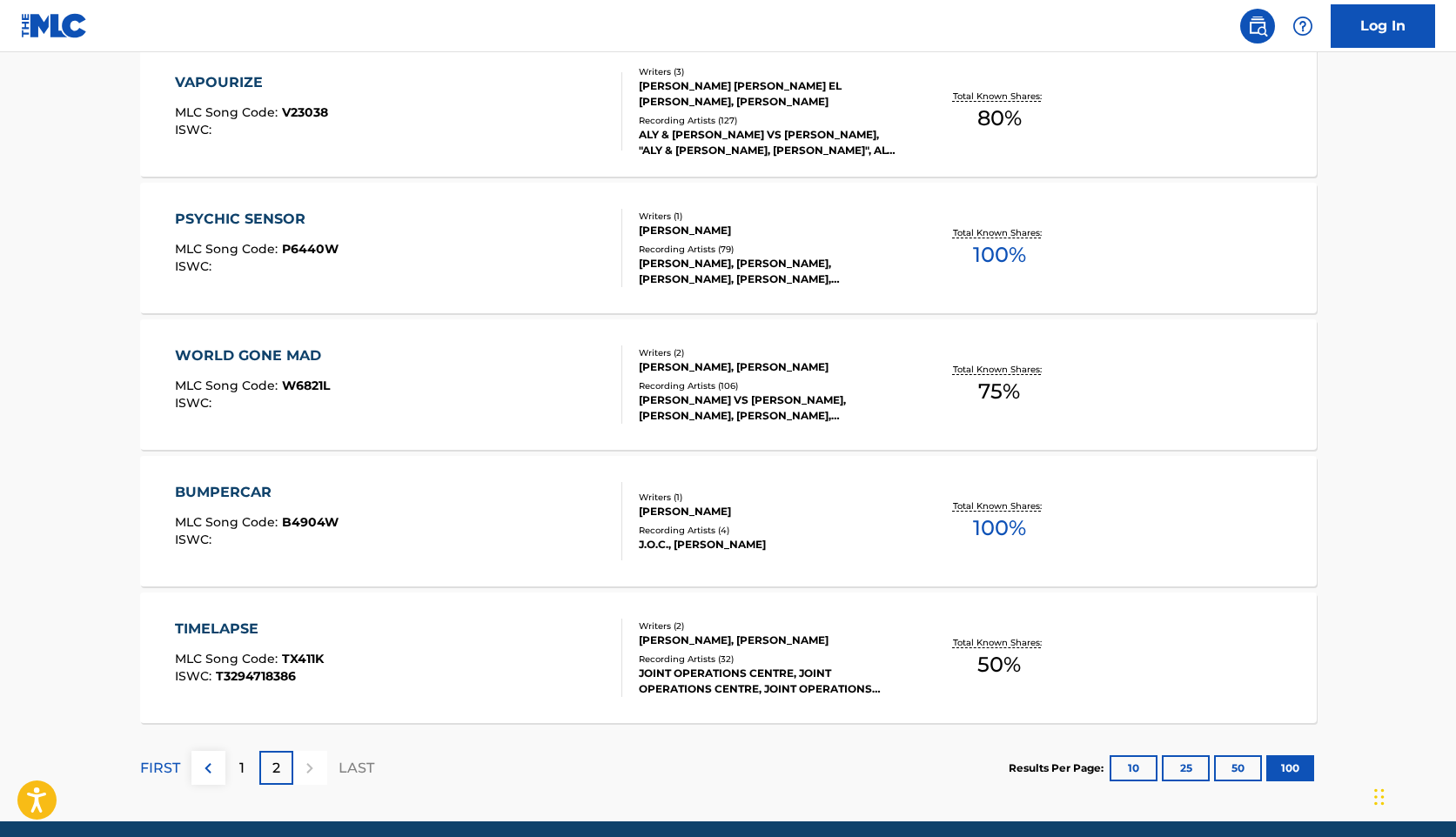
click at [495, 623] on div "TIMELAPSE MLC Song Code : TX411K ISWC : T3294718386" at bounding box center [398, 658] width 448 height 79
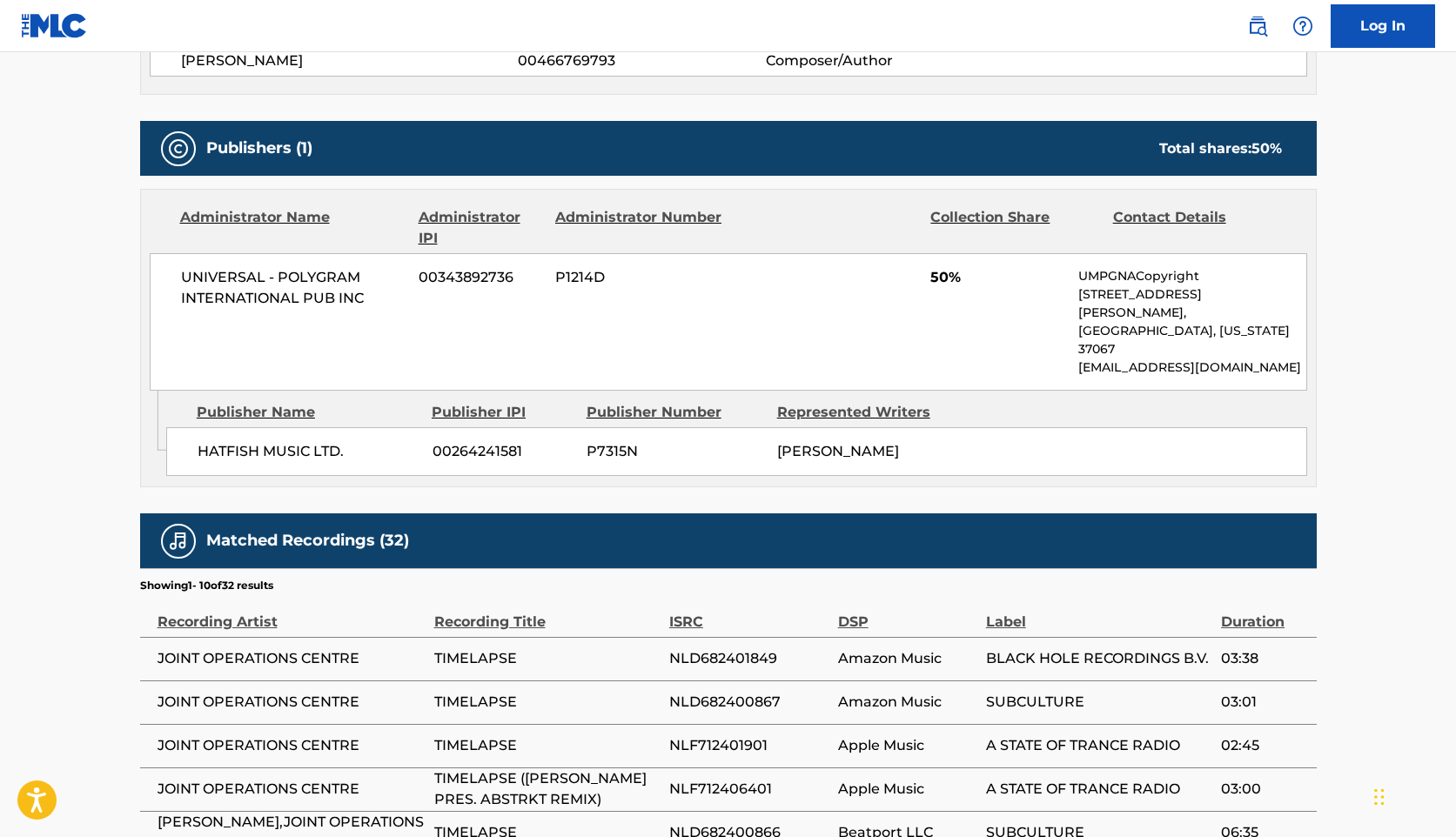
scroll to position [752, 0]
